Goal: Transaction & Acquisition: Register for event/course

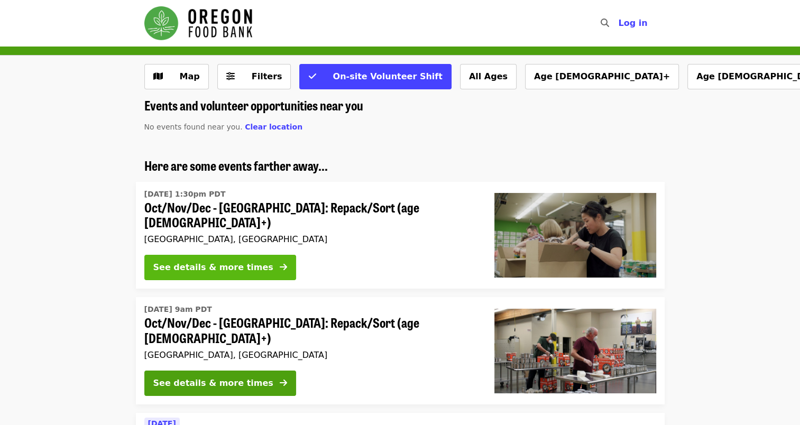
click at [195, 263] on div "See details & more times" at bounding box center [213, 267] width 120 height 13
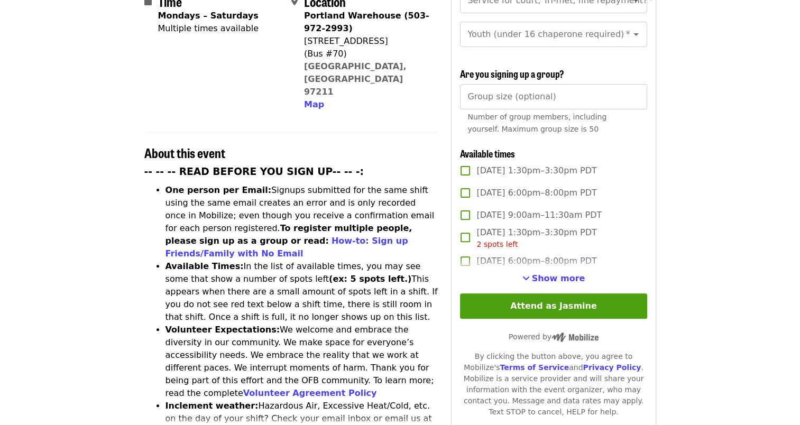
scroll to position [286, 0]
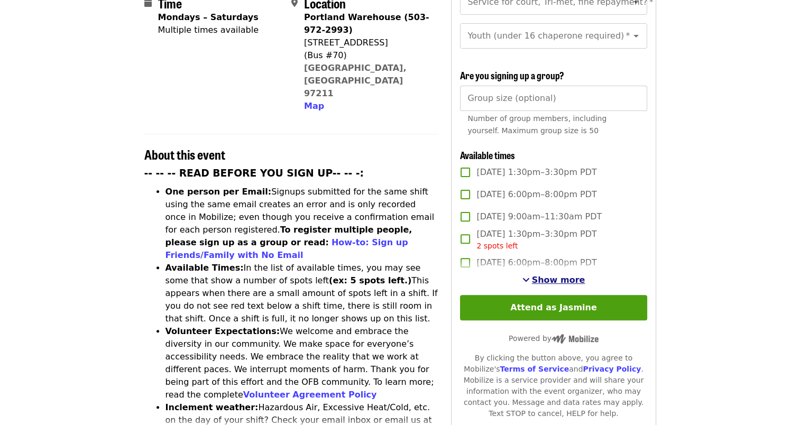
click at [550, 283] on button "Show more" at bounding box center [553, 280] width 63 height 13
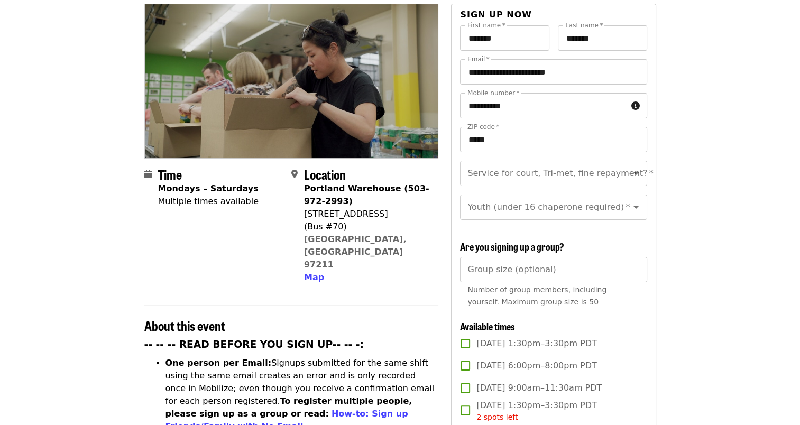
scroll to position [0, 0]
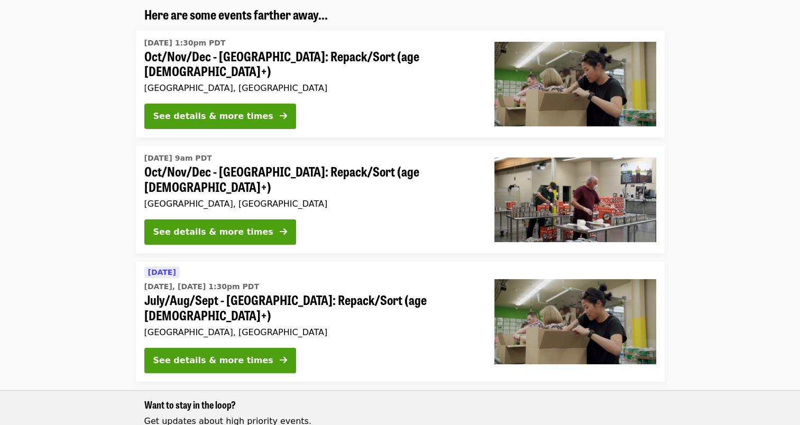
scroll to position [155, 0]
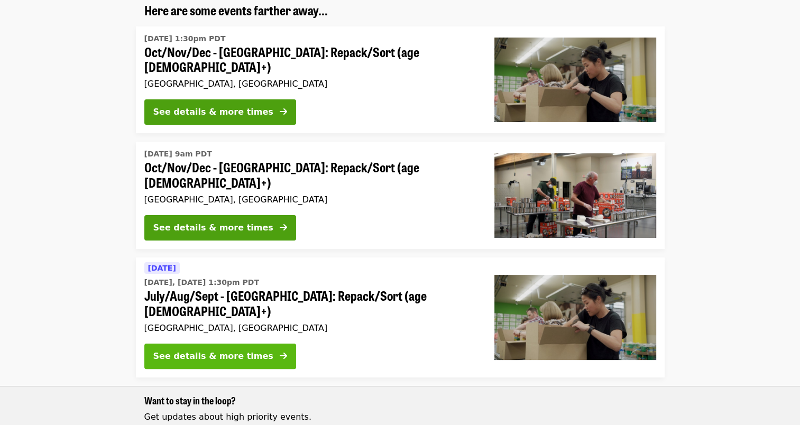
click at [206, 350] on div "See details & more times" at bounding box center [213, 356] width 120 height 13
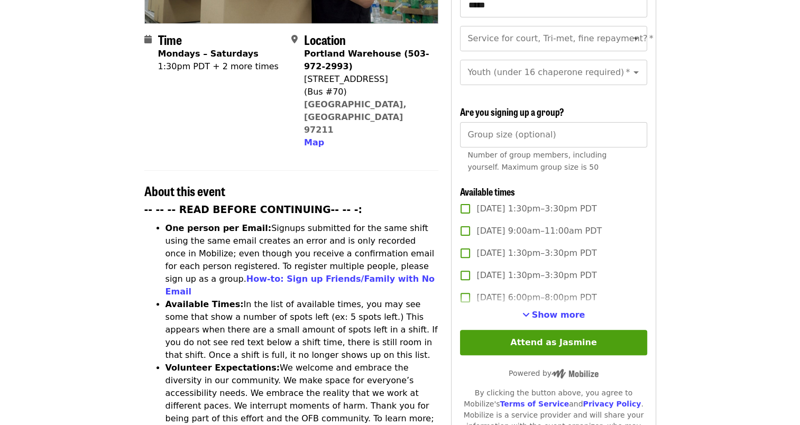
scroll to position [298, 0]
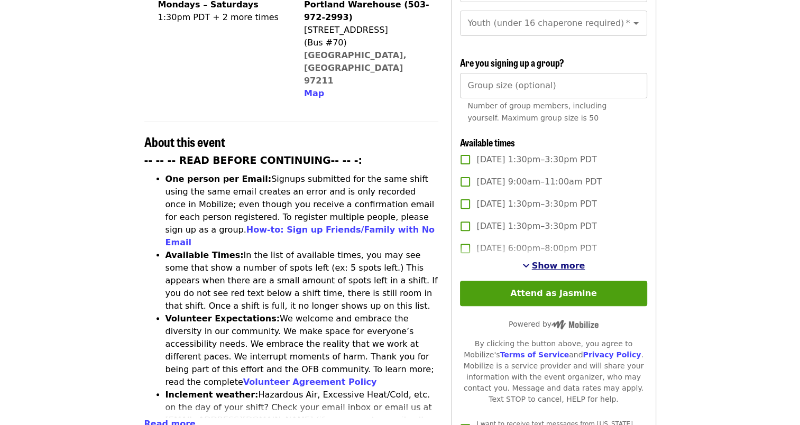
click at [542, 268] on span "Show more" at bounding box center [558, 266] width 53 height 10
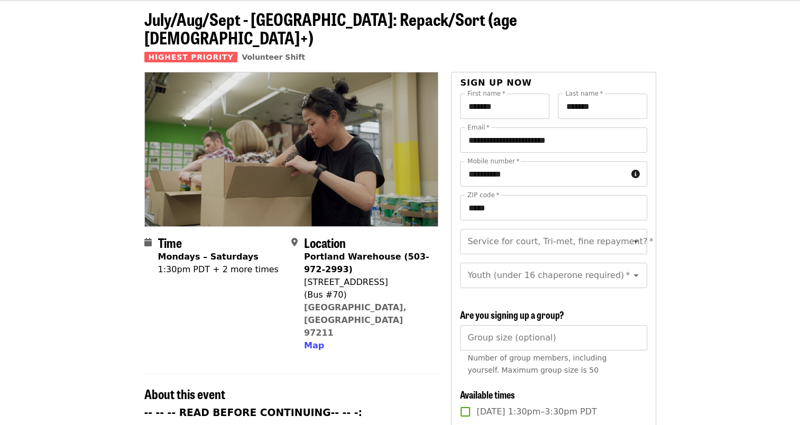
scroll to position [0, 0]
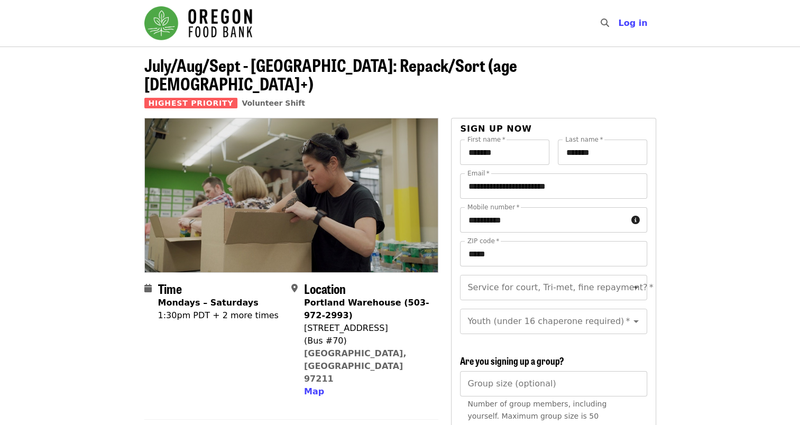
click at [200, 7] on img "Main navigation" at bounding box center [198, 23] width 108 height 34
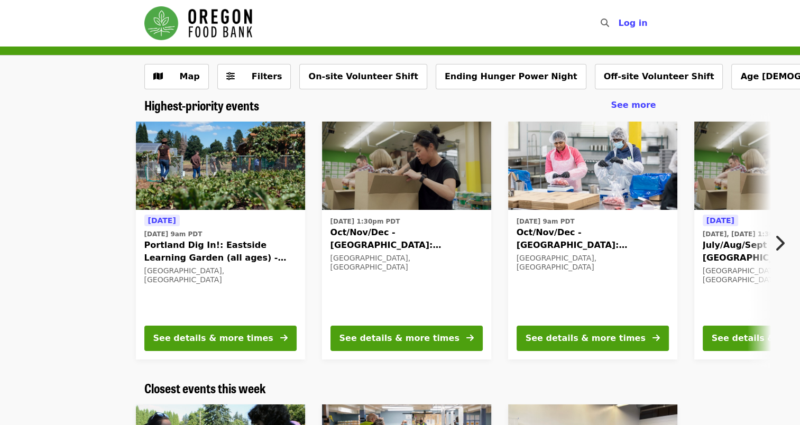
click at [609, 230] on span "Oct/Nov/Dec - [GEOGRAPHIC_DATA]: Repack/Sort (age [DEMOGRAPHIC_DATA]+)" at bounding box center [593, 238] width 152 height 25
click at [784, 250] on icon "chevron-right icon" at bounding box center [779, 243] width 11 height 20
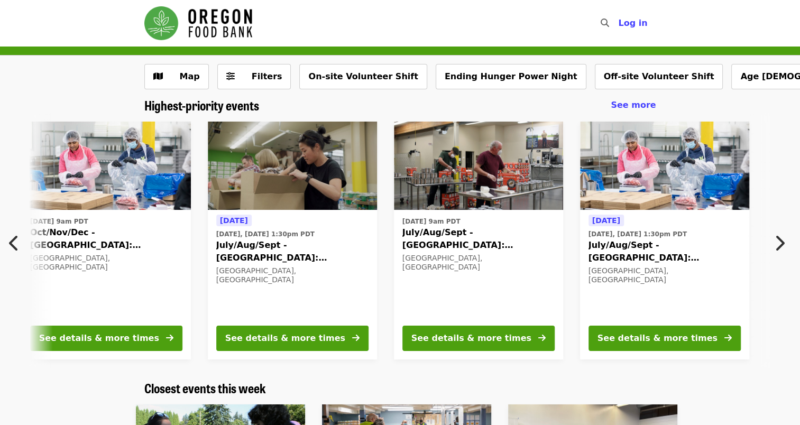
scroll to position [0, 569]
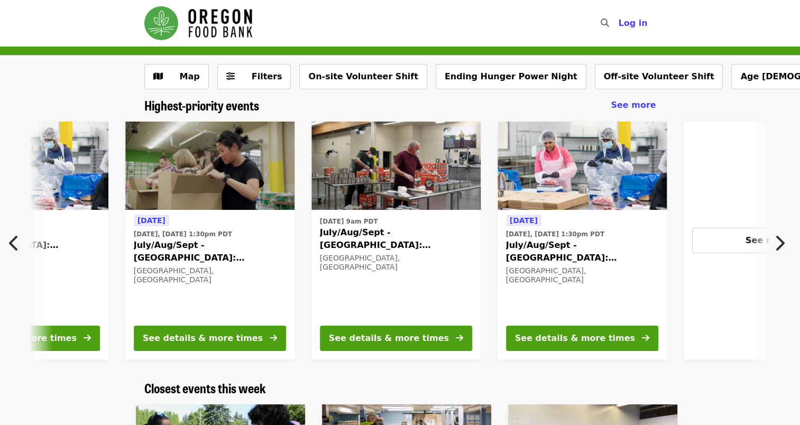
click at [529, 250] on span "July/Aug/Sept - [GEOGRAPHIC_DATA]: Repack/Sort (age [DEMOGRAPHIC_DATA]+)" at bounding box center [582, 251] width 152 height 25
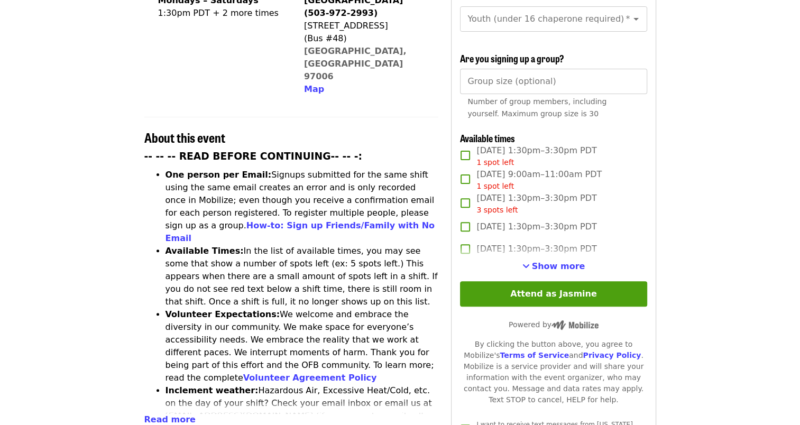
scroll to position [308, 0]
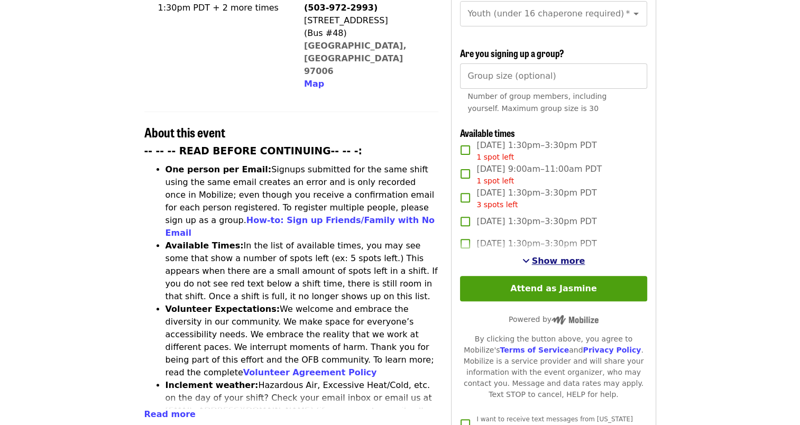
click at [545, 259] on span "Show more" at bounding box center [558, 261] width 53 height 10
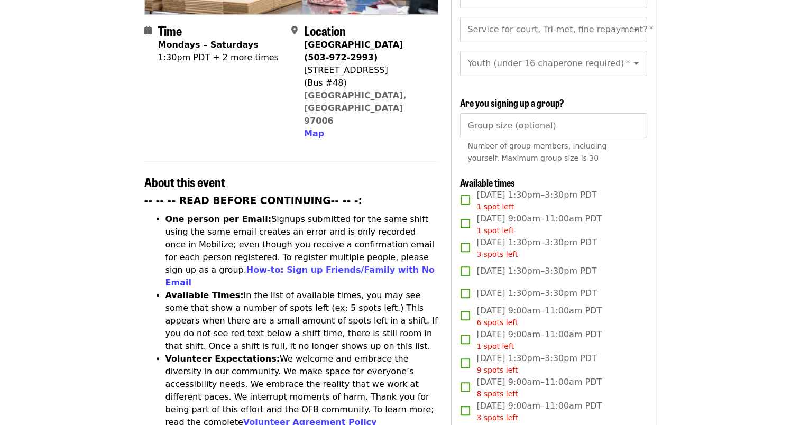
scroll to position [218, 0]
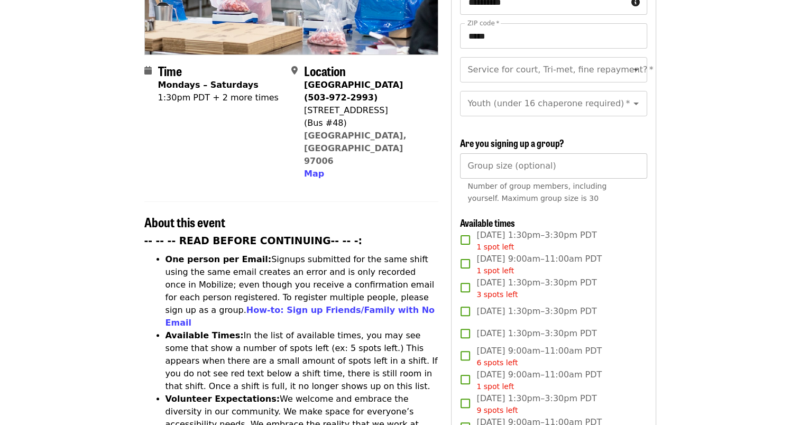
click at [614, 159] on input "Group size (optional)" at bounding box center [553, 165] width 187 height 25
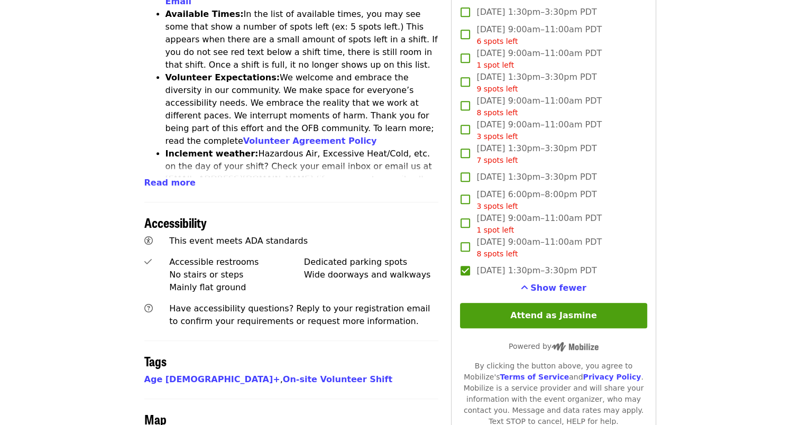
scroll to position [550, 0]
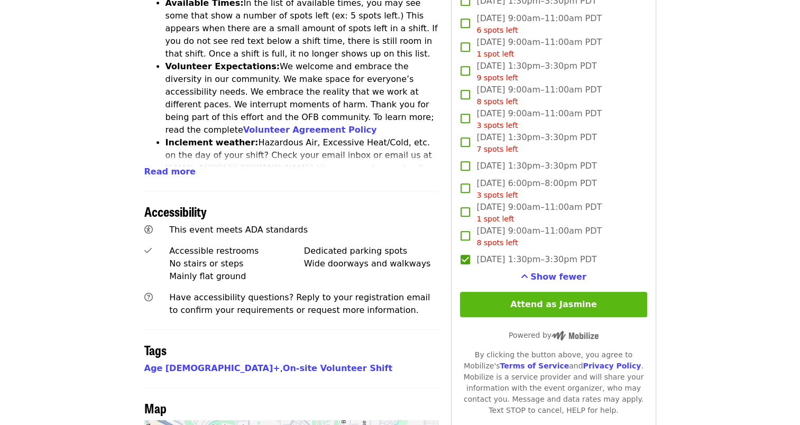
type input "**"
click at [553, 295] on button "Attend as Jasmine" at bounding box center [553, 304] width 187 height 25
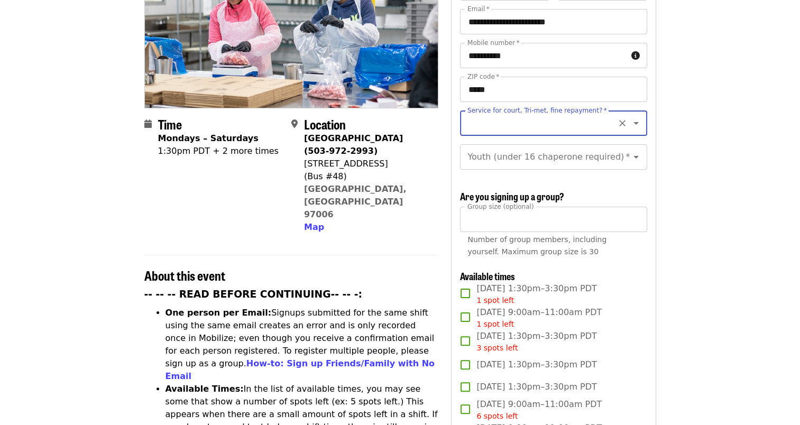
scroll to position [145, 0]
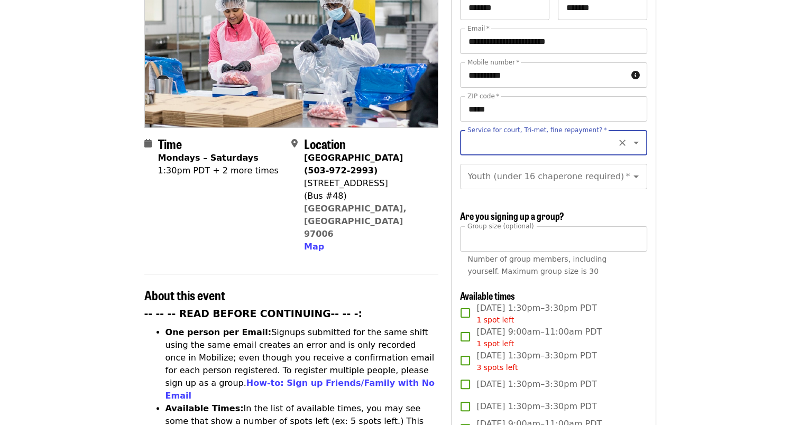
click at [530, 133] on input "Service for court, Tri-met, fine repayment?   *" at bounding box center [541, 143] width 144 height 20
click at [490, 157] on li "No" at bounding box center [549, 152] width 179 height 19
type input "**"
click at [506, 169] on input "Youth (under 16 chaperone required)   *" at bounding box center [541, 177] width 144 height 20
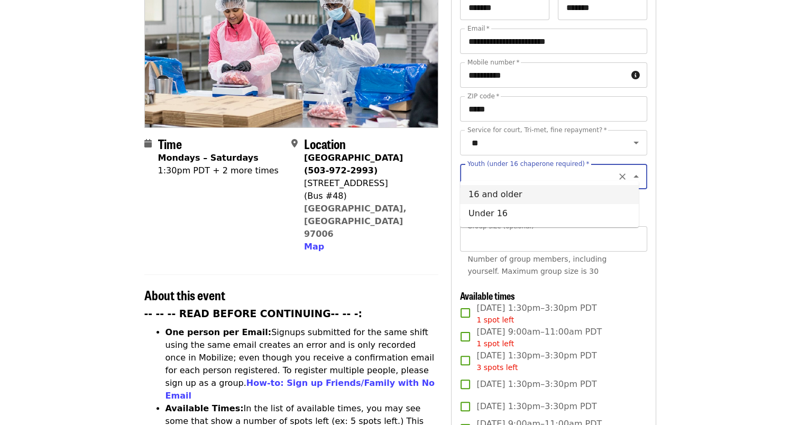
click at [503, 199] on li "16 and older" at bounding box center [549, 194] width 179 height 19
type input "**********"
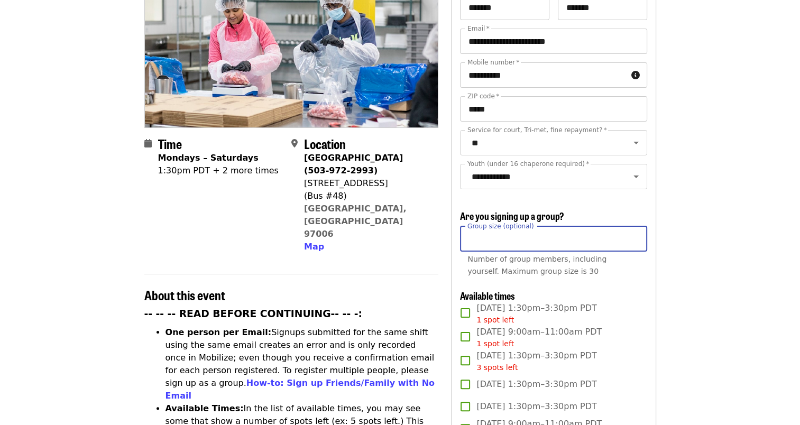
click at [516, 239] on input "**" at bounding box center [553, 238] width 187 height 25
type input "**"
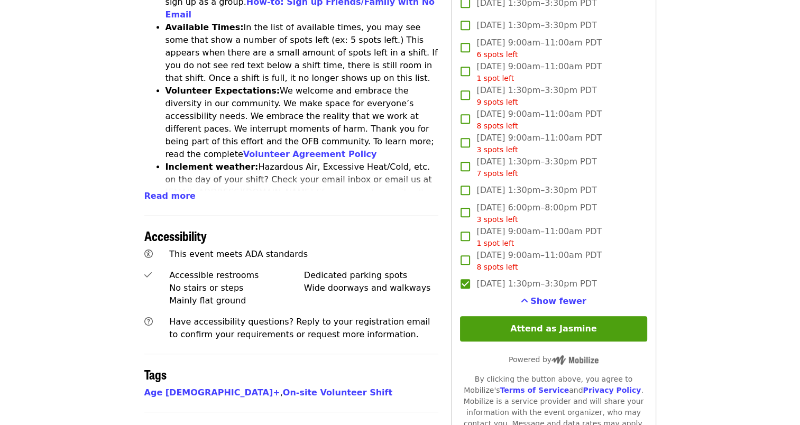
scroll to position [533, 0]
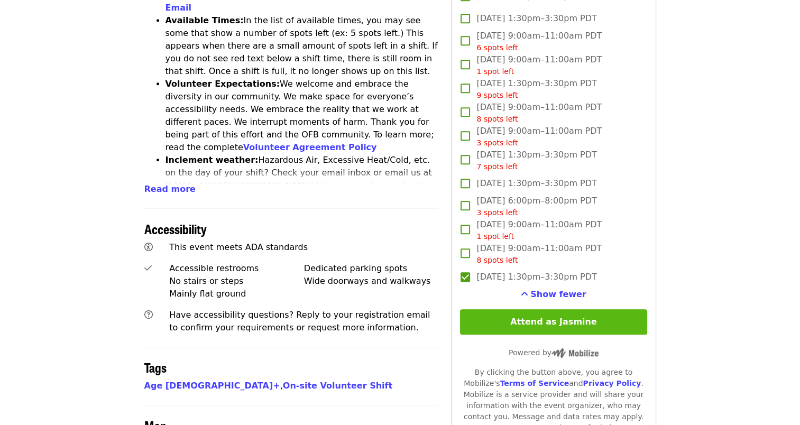
click at [573, 322] on button "Attend as Jasmine" at bounding box center [553, 321] width 187 height 25
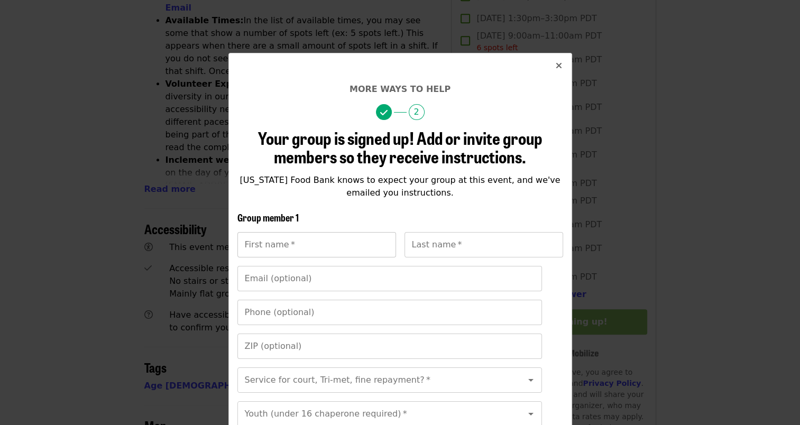
click at [265, 243] on input "First name   *" at bounding box center [316, 244] width 159 height 25
click at [495, 182] on span "[US_STATE] Food Bank knows to expect your group at this event, and we've emaile…" at bounding box center [400, 186] width 320 height 23
